Goal: Task Accomplishment & Management: Use online tool/utility

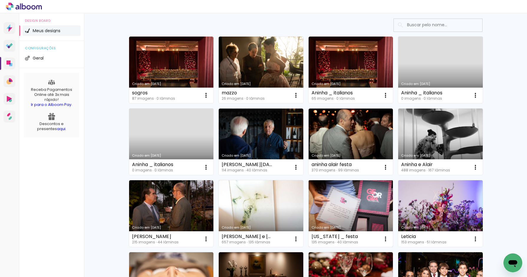
scroll to position [40, 0]
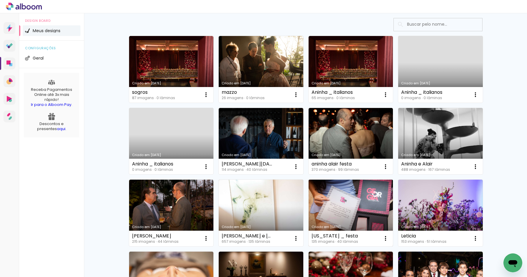
click at [357, 209] on link "Criado em [DATE]" at bounding box center [351, 213] width 85 height 67
